Goal: Transaction & Acquisition: Purchase product/service

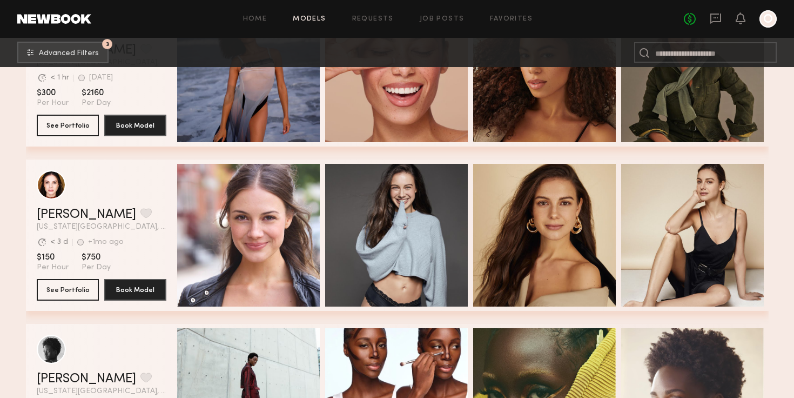
scroll to position [15702, 0]
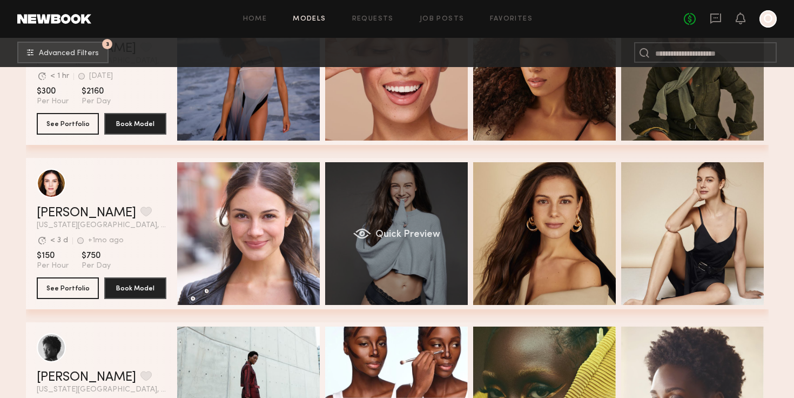
click at [346, 258] on div "Quick Preview" at bounding box center [396, 233] width 143 height 143
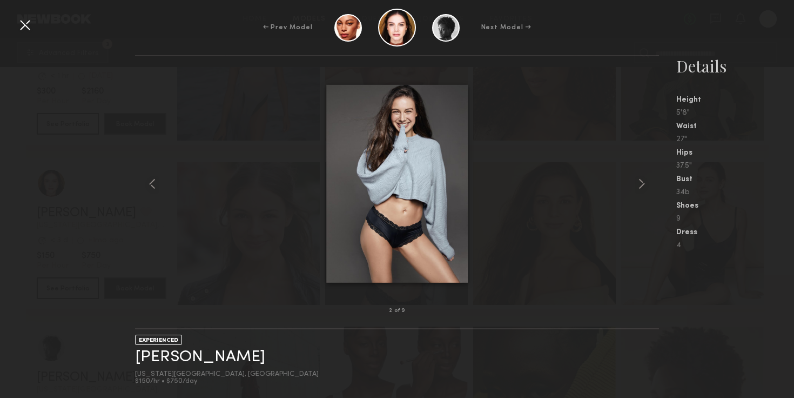
click at [27, 24] on div at bounding box center [24, 24] width 17 height 17
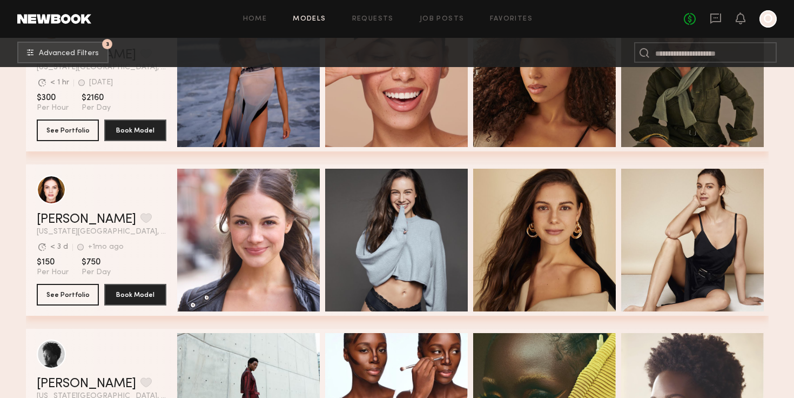
scroll to position [15729, 0]
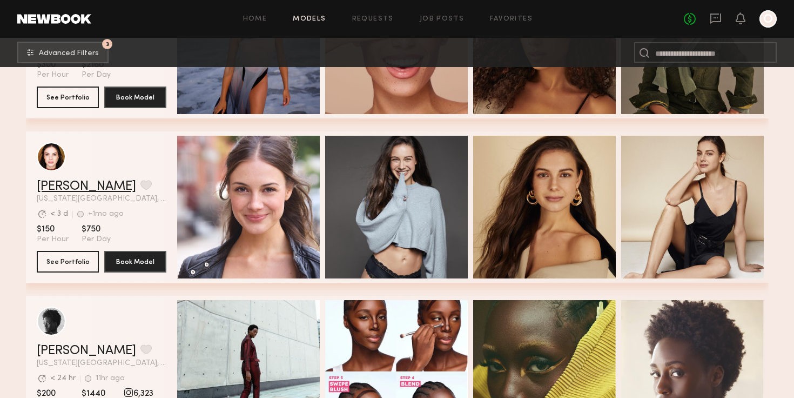
click at [56, 183] on link "Luisa M." at bounding box center [86, 186] width 99 height 13
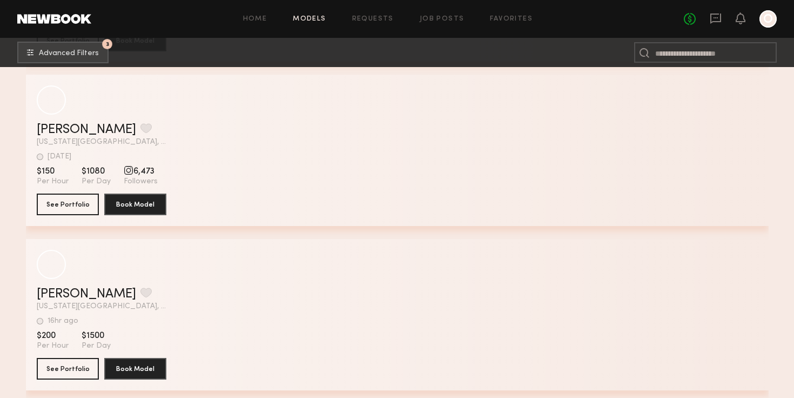
scroll to position [20114, 0]
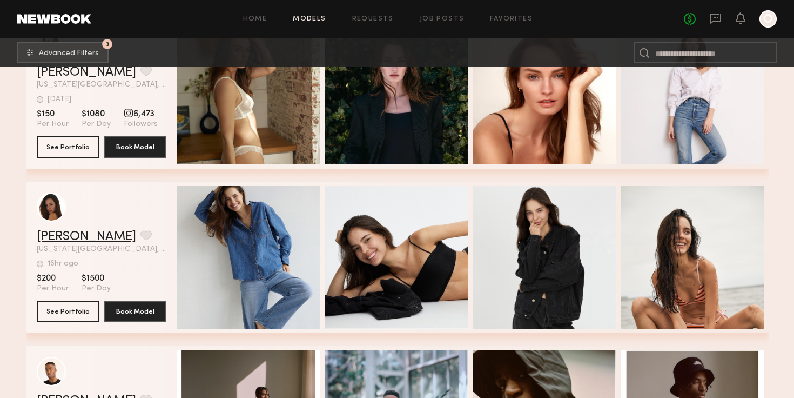
click at [78, 236] on link "Manuella P." at bounding box center [86, 236] width 99 height 13
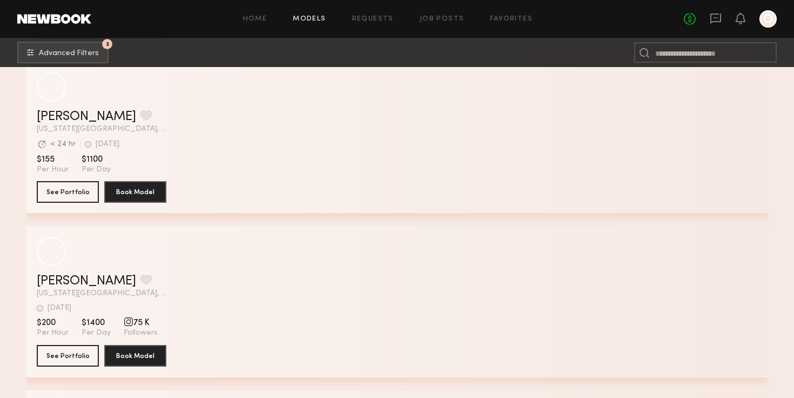
scroll to position [33820, 0]
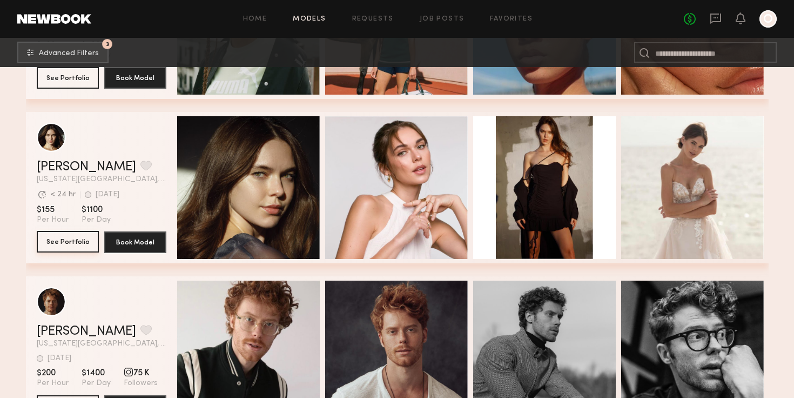
click at [76, 239] on button "See Portfolio" at bounding box center [68, 242] width 62 height 22
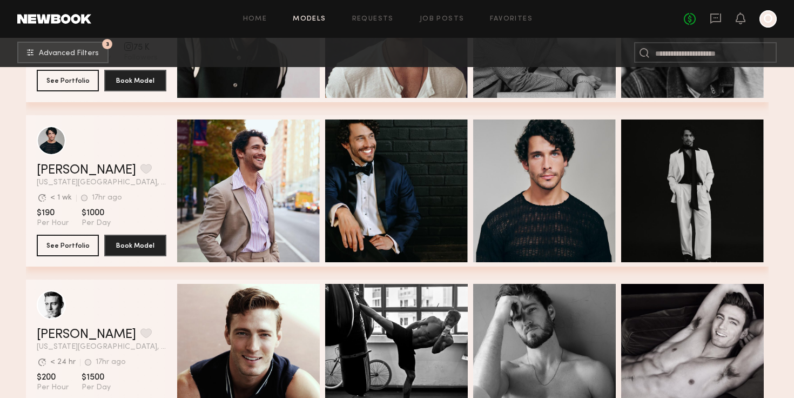
scroll to position [34145, 0]
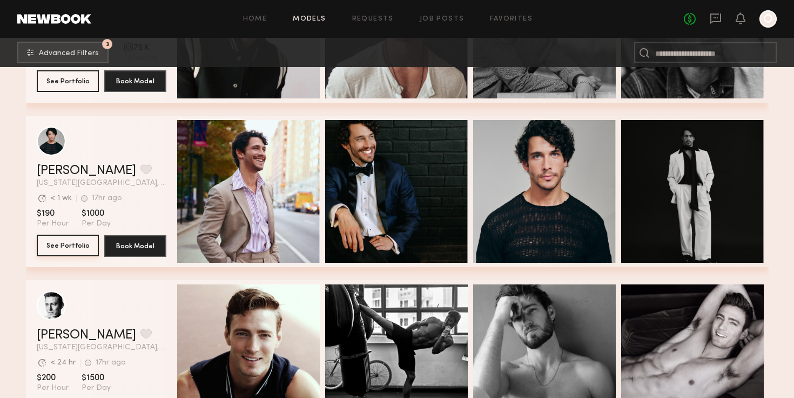
click at [65, 245] on button "See Portfolio" at bounding box center [68, 246] width 62 height 22
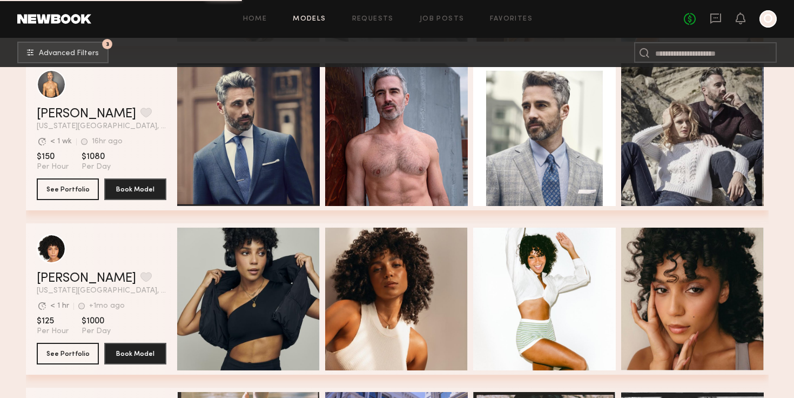
scroll to position [35369, 0]
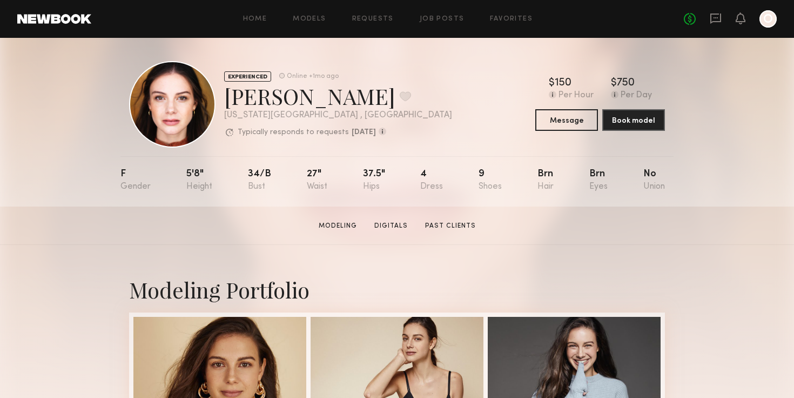
scroll to position [2, 0]
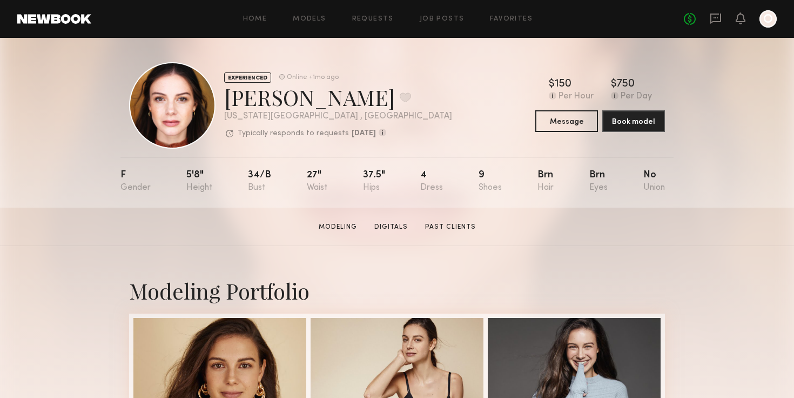
click at [441, 221] on section "Modeling Digitals Past Clients" at bounding box center [398, 226] width 166 height 11
click at [445, 225] on link "Past Clients" at bounding box center [450, 227] width 59 height 10
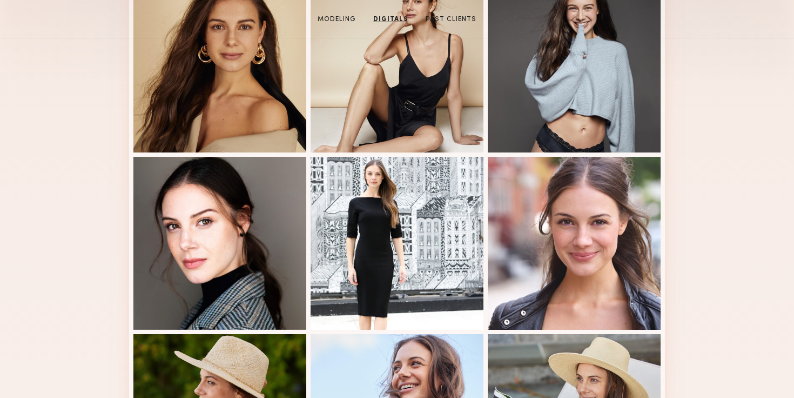
scroll to position [0, 0]
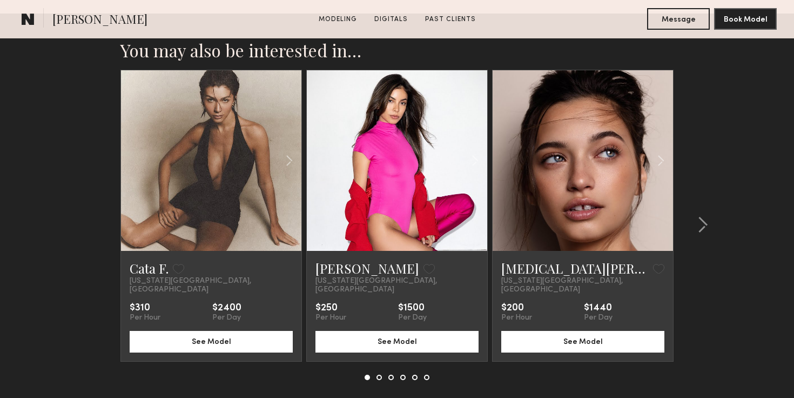
scroll to position [1643, 0]
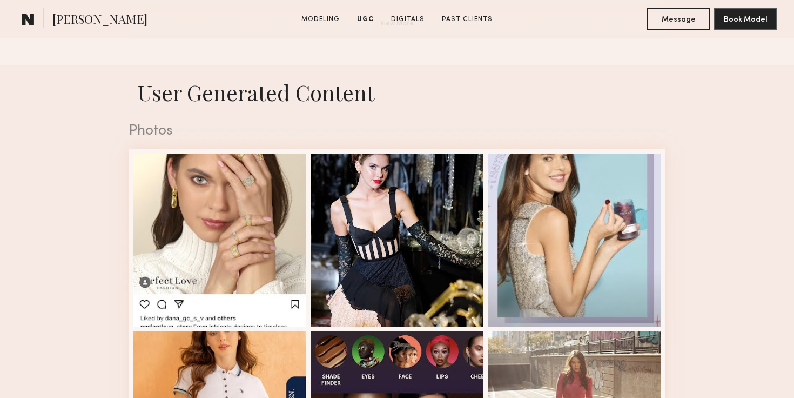
scroll to position [1021, 0]
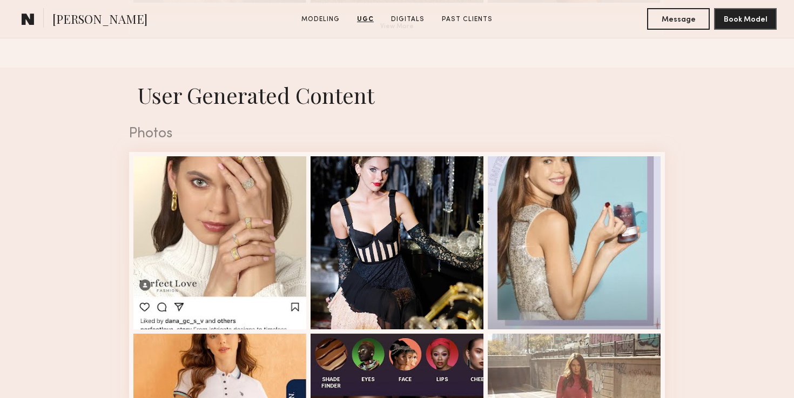
click at [261, 198] on div at bounding box center [219, 242] width 173 height 173
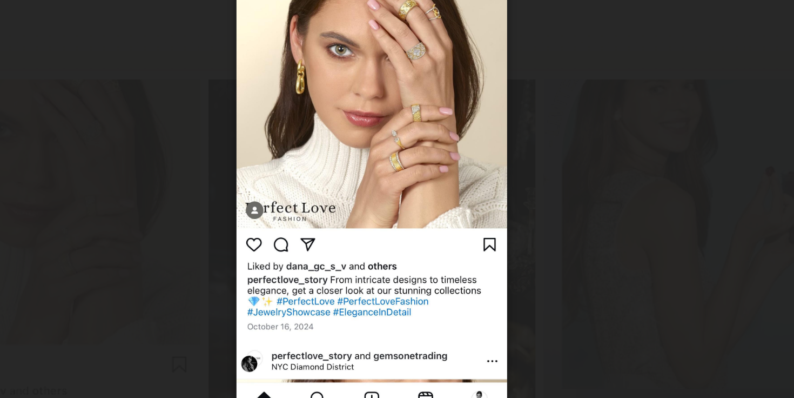
click at [572, 219] on div at bounding box center [397, 190] width 794 height 346
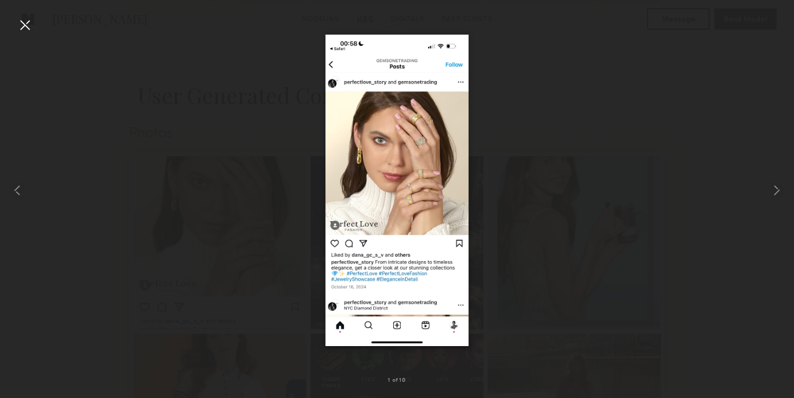
click at [695, 163] on div at bounding box center [397, 190] width 794 height 346
click at [26, 25] on div at bounding box center [24, 24] width 17 height 17
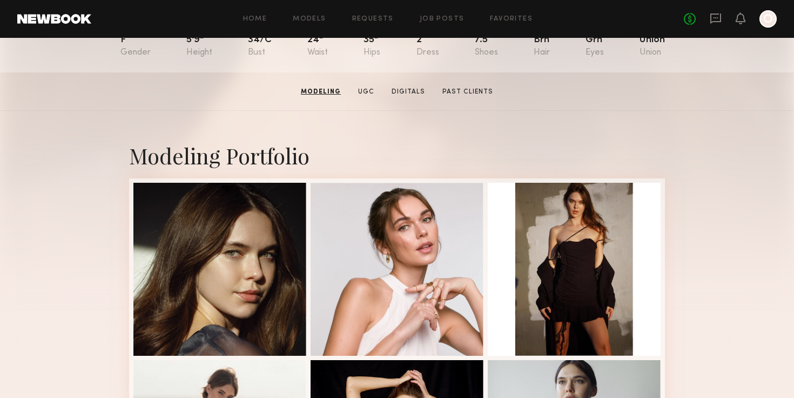
scroll to position [0, 0]
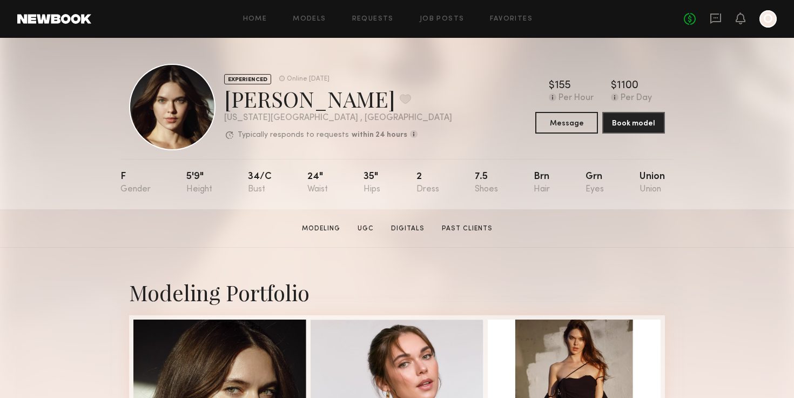
click at [181, 110] on div at bounding box center [172, 107] width 86 height 86
click at [395, 228] on link "Digitals" at bounding box center [408, 229] width 42 height 10
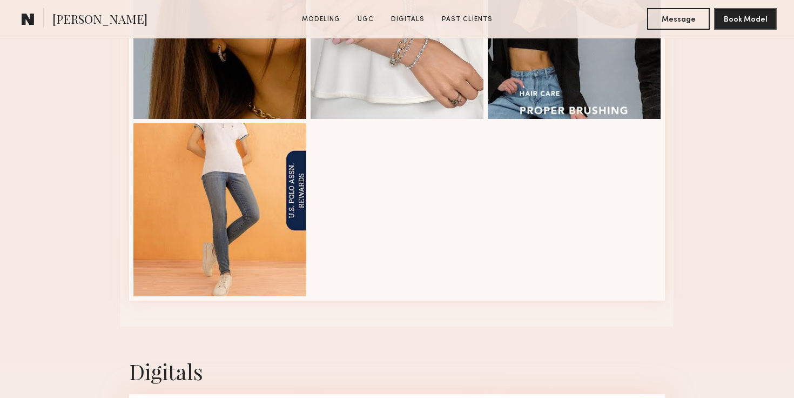
scroll to position [1848, 0]
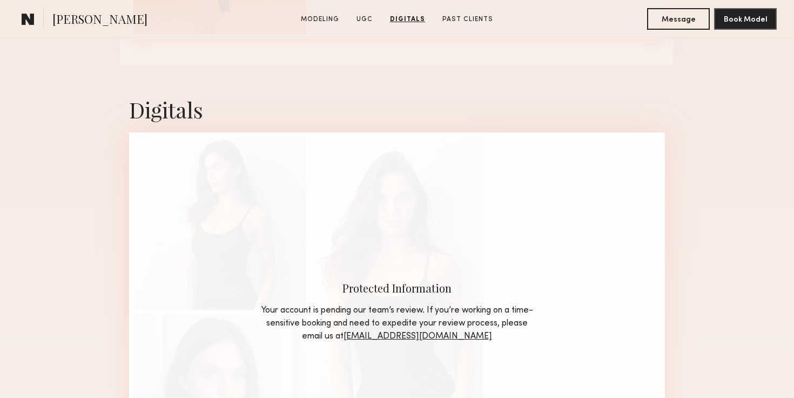
click at [393, 230] on div "Protected Information Your account is pending our team’s review. If you’re work…" at bounding box center [397, 311] width 536 height 359
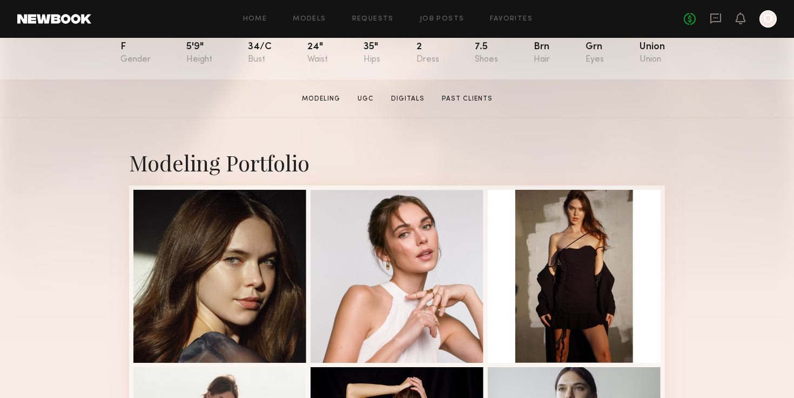
scroll to position [207, 0]
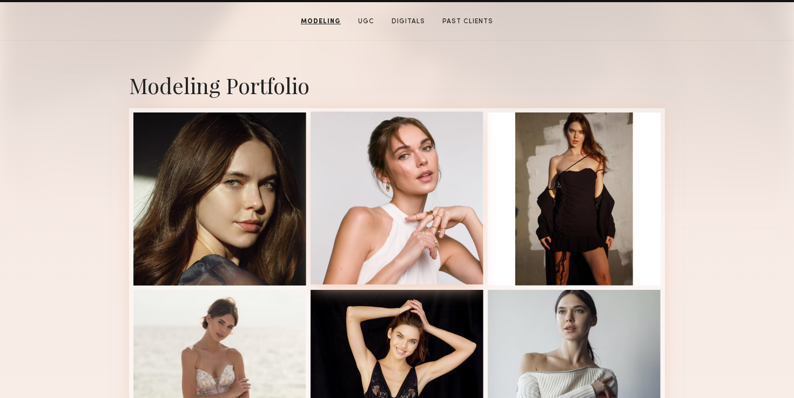
click at [402, 212] on div at bounding box center [397, 197] width 173 height 173
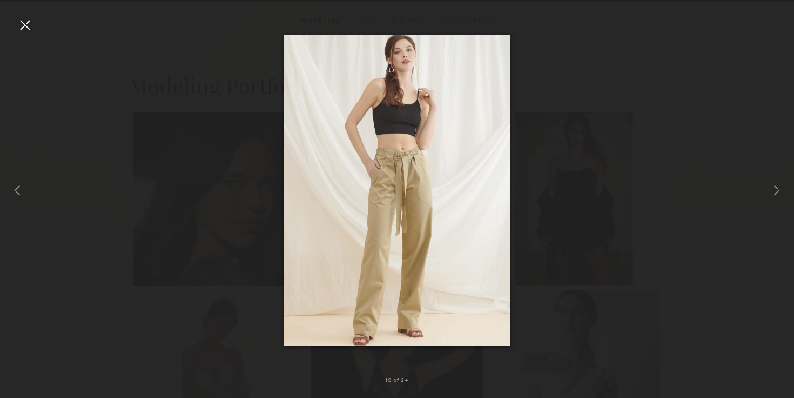
click at [674, 193] on div at bounding box center [397, 190] width 794 height 346
click at [789, 197] on div at bounding box center [779, 190] width 32 height 346
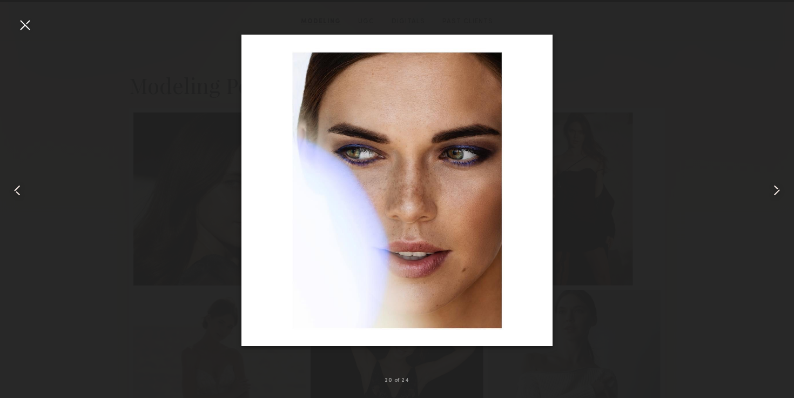
click at [625, 153] on div at bounding box center [397, 190] width 794 height 346
click at [28, 29] on div at bounding box center [24, 24] width 17 height 17
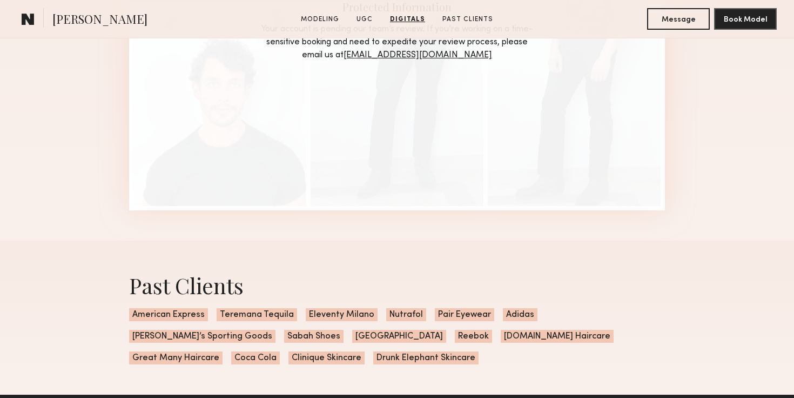
scroll to position [1662, 0]
